Goal: Transaction & Acquisition: Download file/media

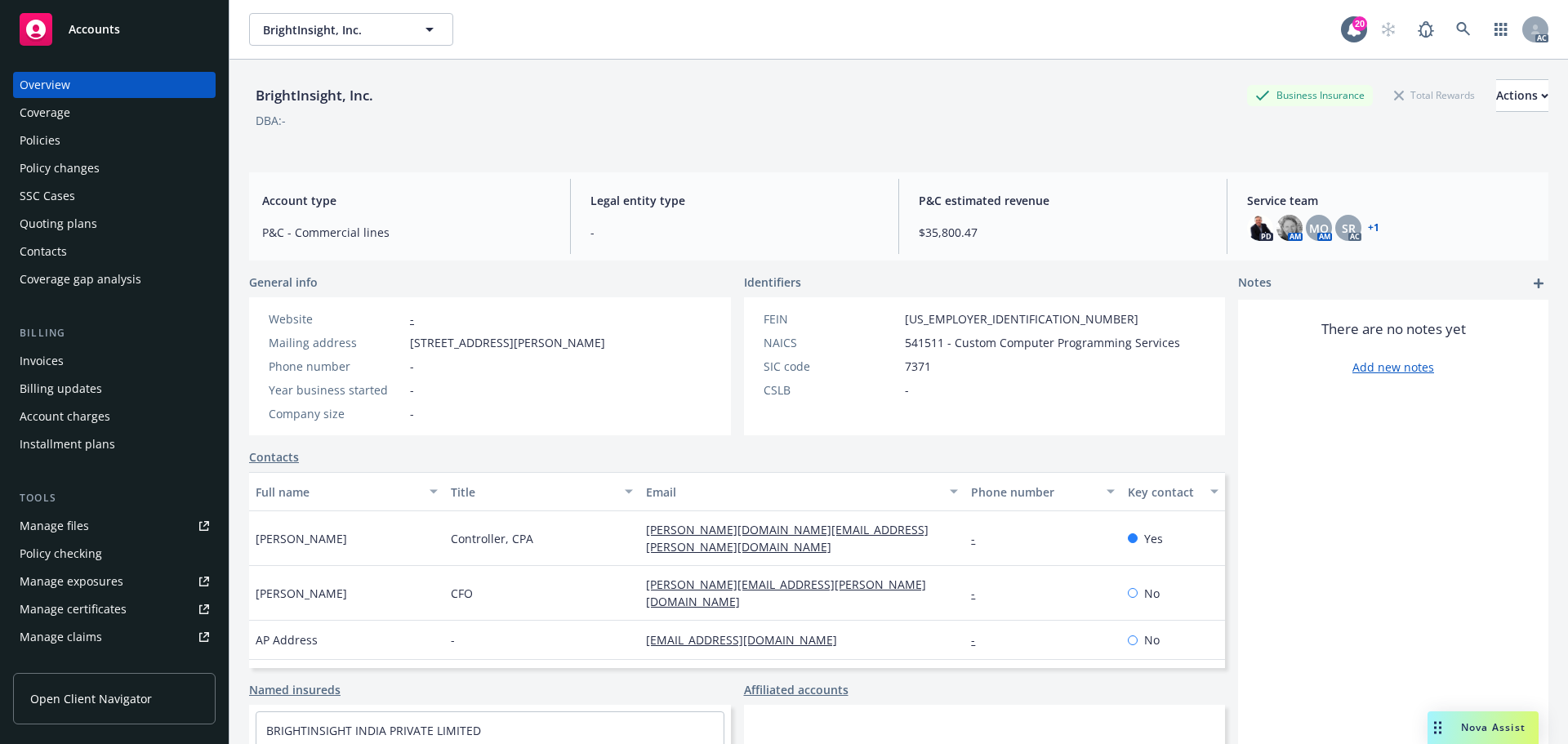
click at [87, 35] on span "Accounts" at bounding box center [94, 30] width 51 height 13
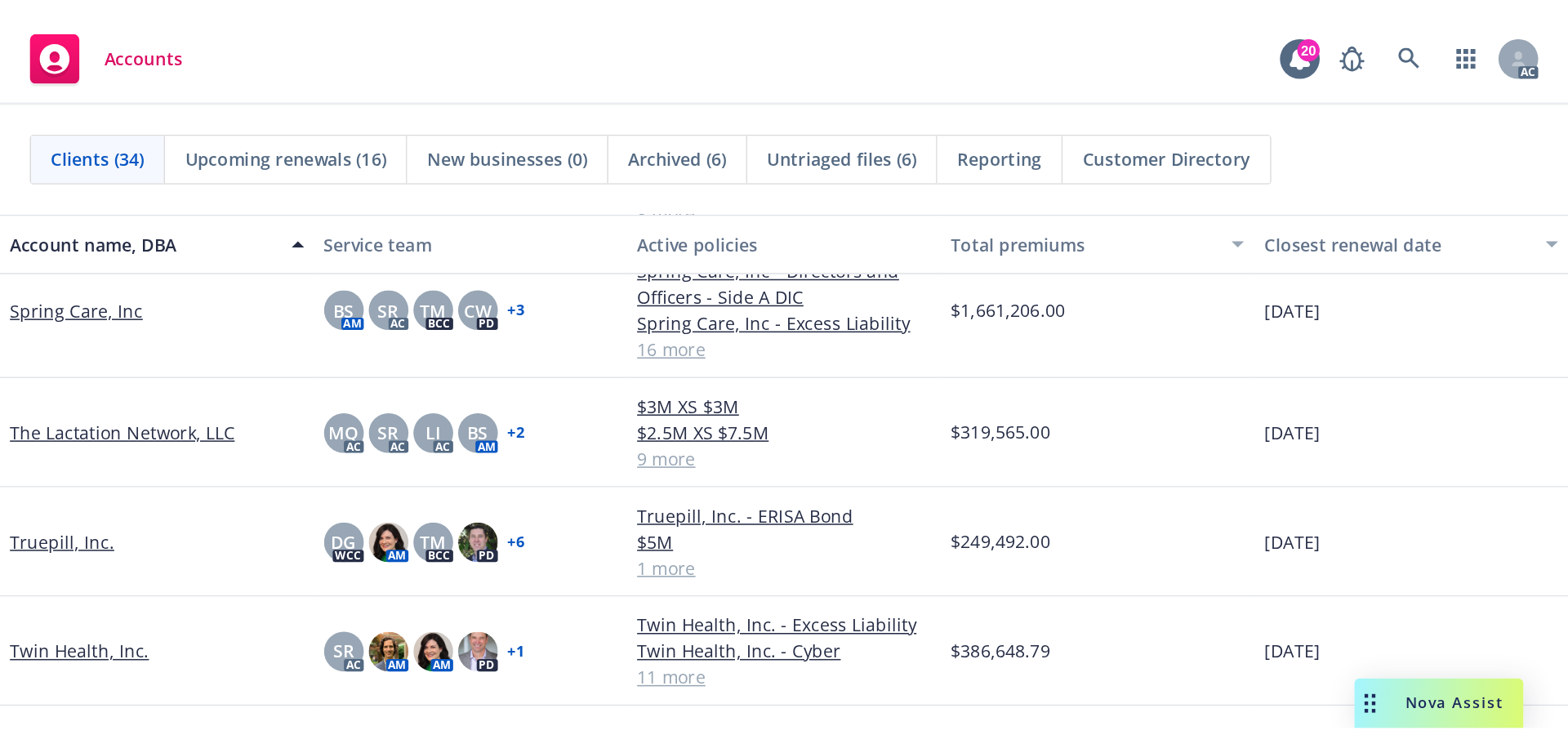
scroll to position [1774, 0]
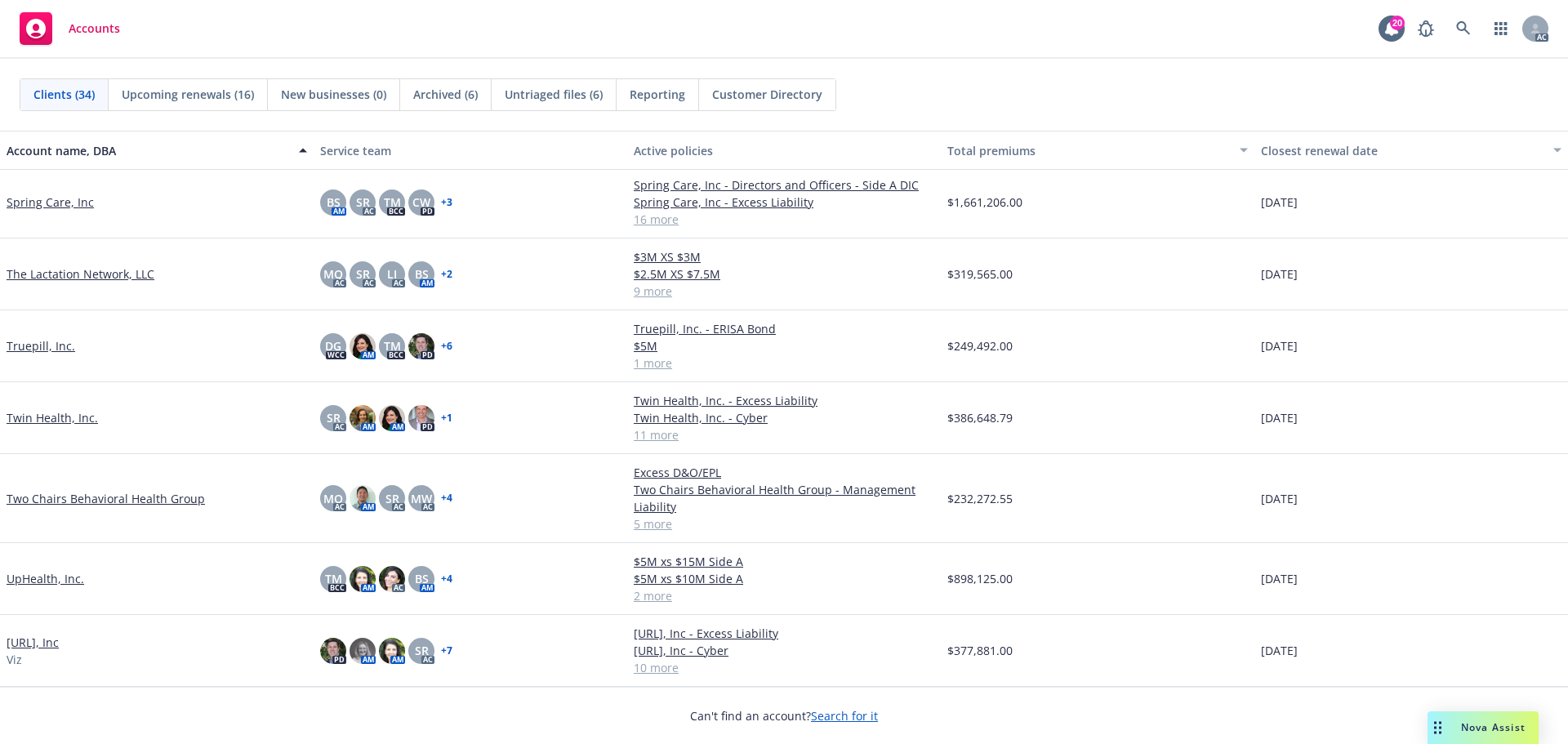
click at [28, 645] on link "[URL], Inc" at bounding box center [32, 642] width 52 height 17
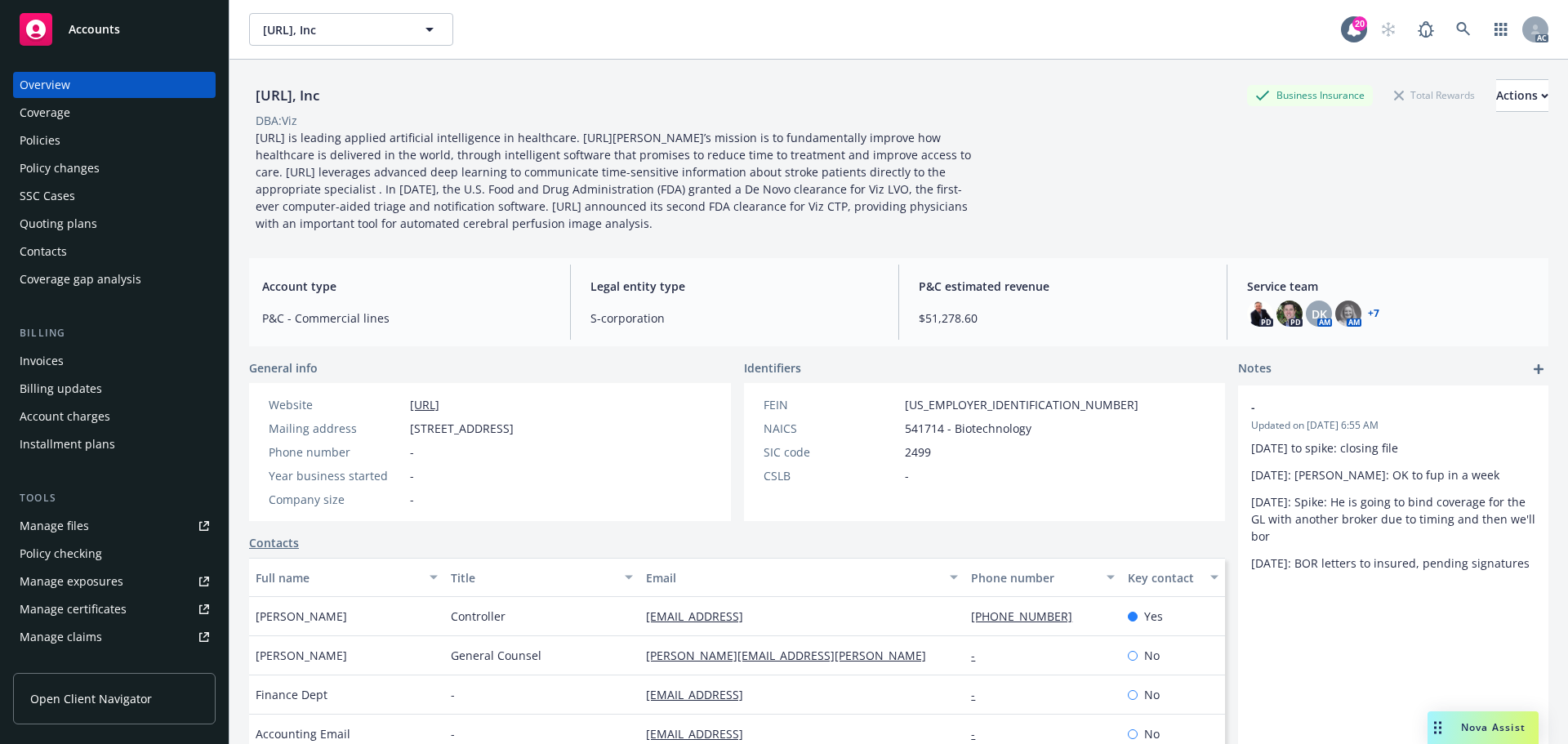
click at [37, 141] on div "Policies" at bounding box center [40, 140] width 41 height 26
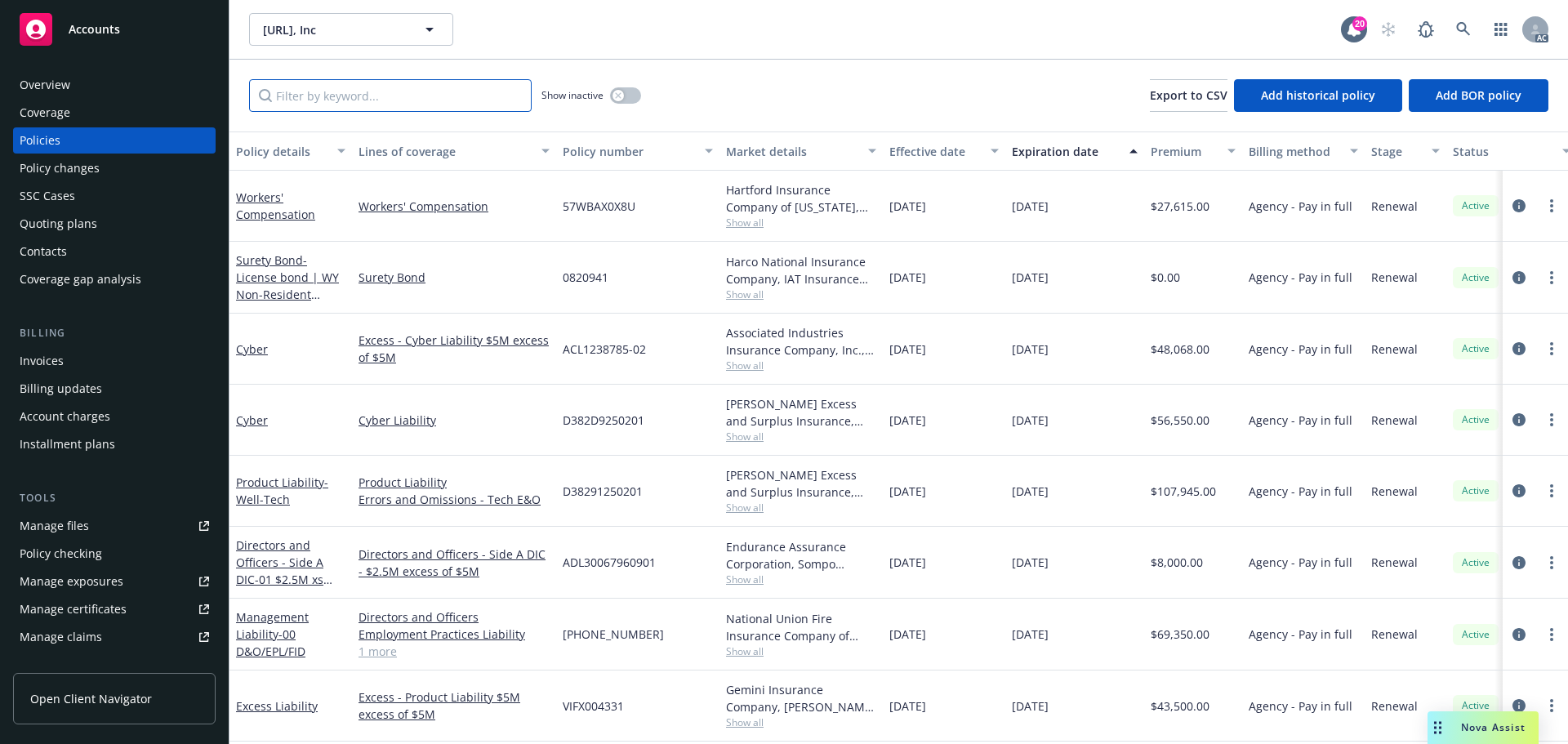
click at [466, 91] on input "Filter by keyword..." at bounding box center [390, 95] width 282 height 32
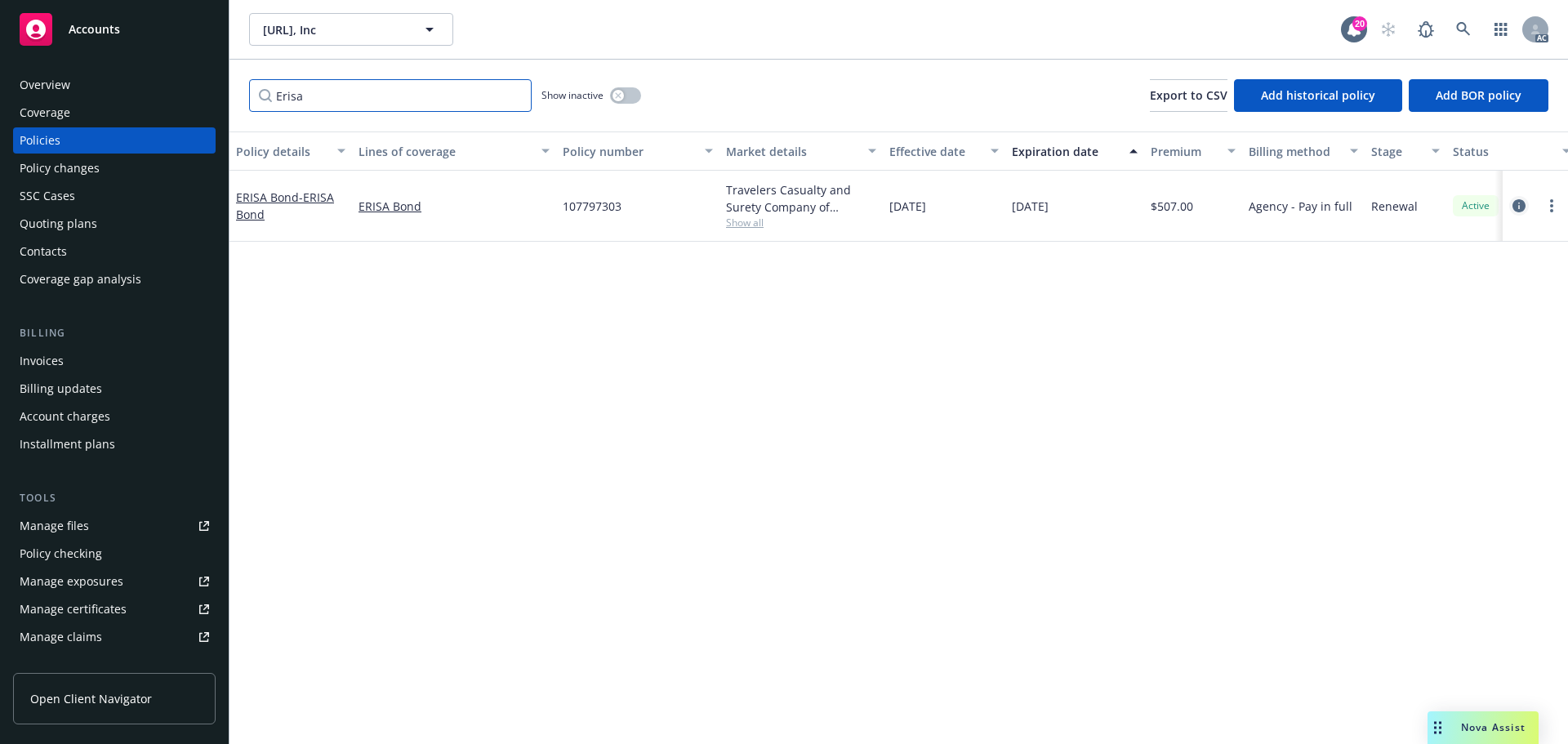
type input "Erisa"
click at [1518, 202] on icon "circleInformation" at bounding box center [1519, 205] width 13 height 13
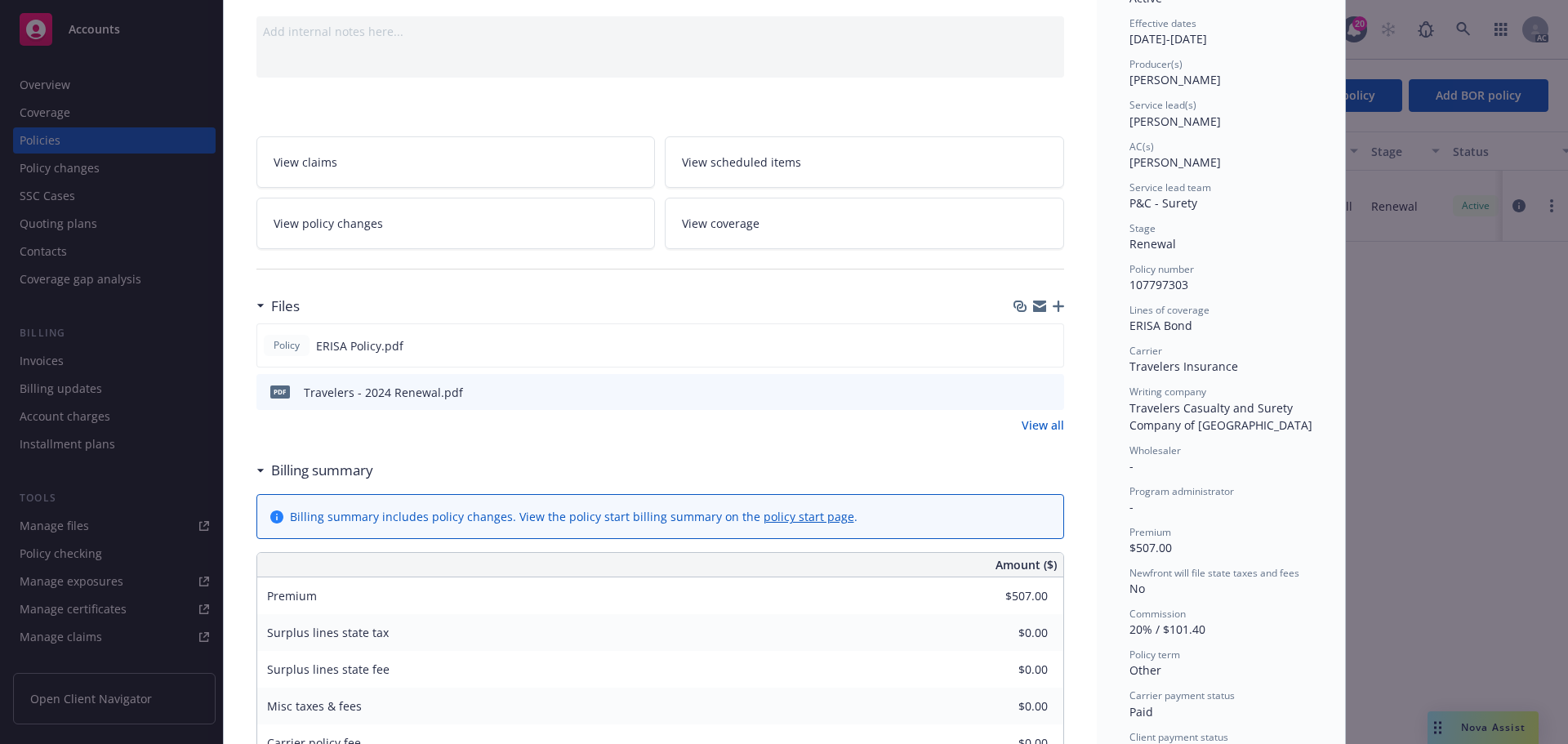
scroll to position [163, 0]
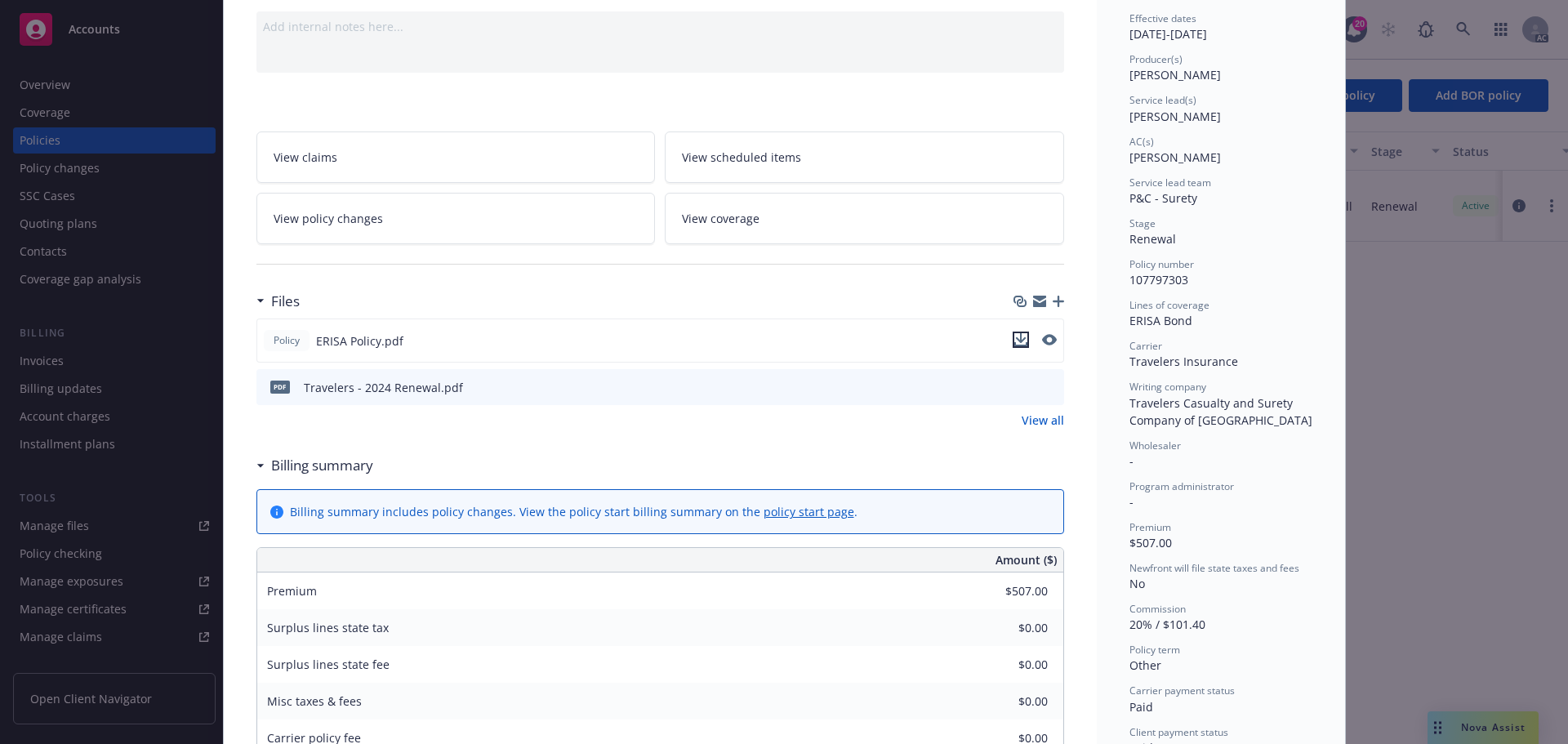
click at [1014, 342] on icon "download file" at bounding box center [1020, 340] width 13 height 13
click at [1018, 387] on icon "download file" at bounding box center [1021, 386] width 13 height 13
